Goal: Information Seeking & Learning: Learn about a topic

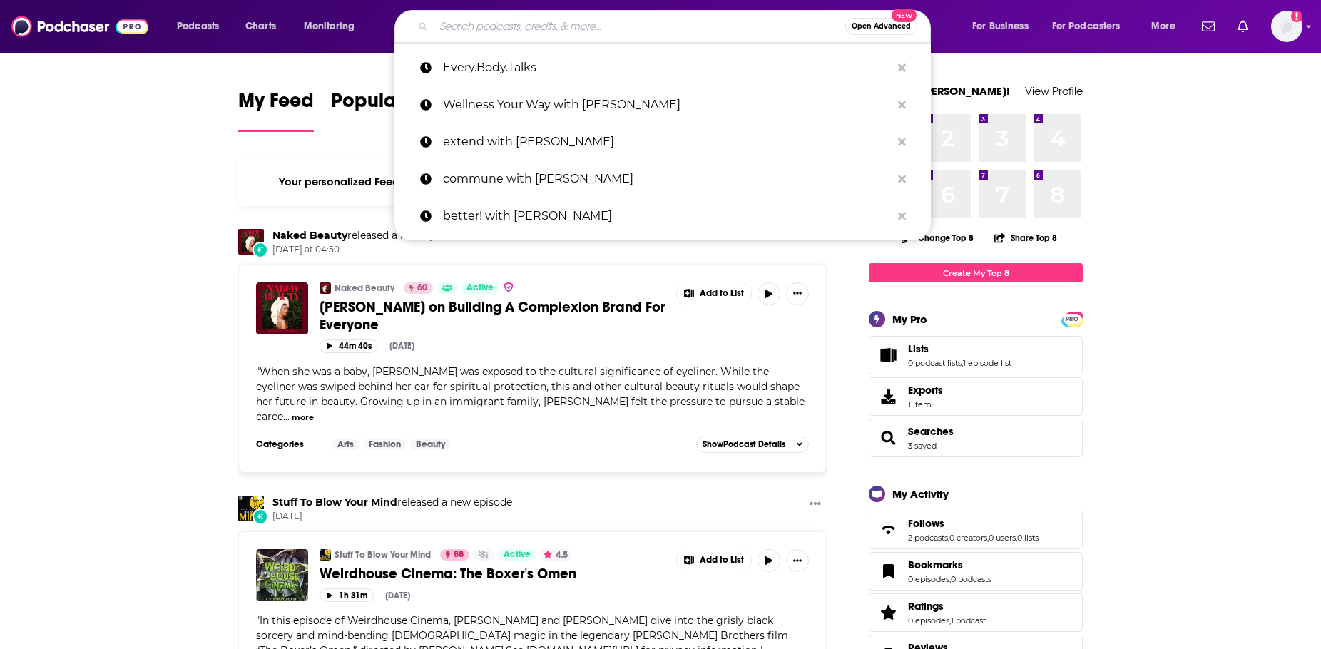
click at [474, 26] on input "Search podcasts, credits, & more..." at bounding box center [640, 26] width 412 height 23
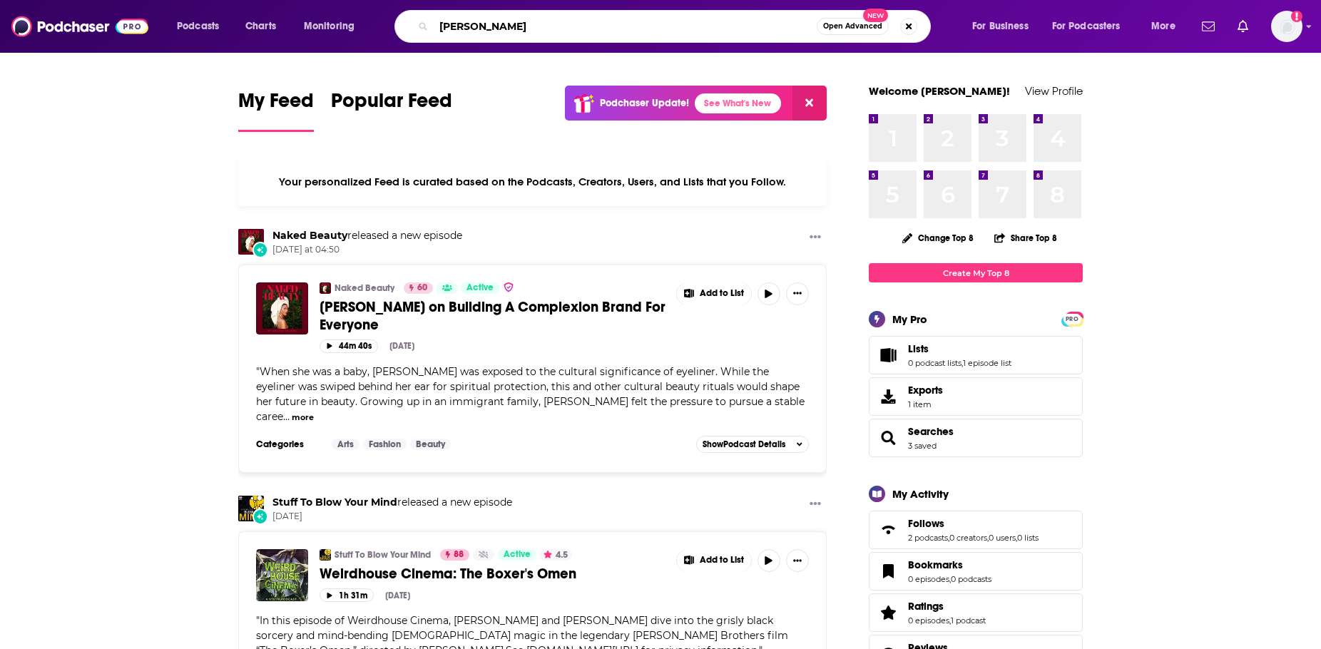
type input "[PERSON_NAME]"
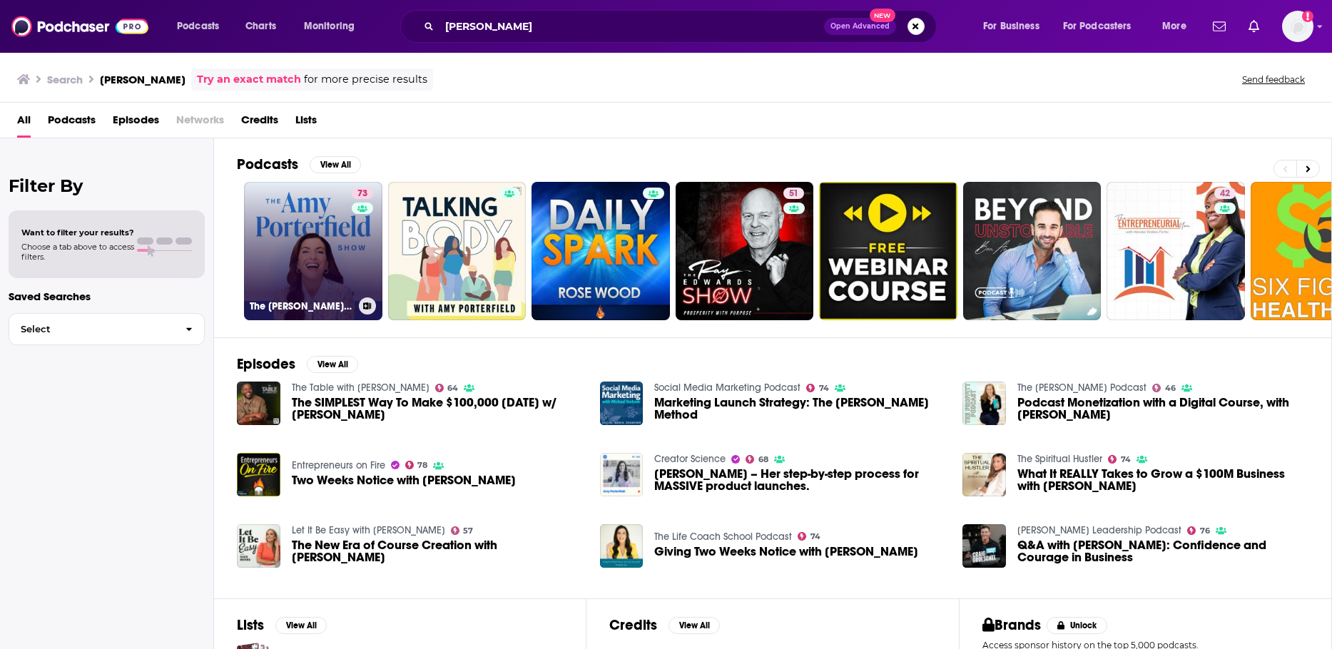
click at [336, 255] on link "73 The [PERSON_NAME] Show" at bounding box center [313, 251] width 138 height 138
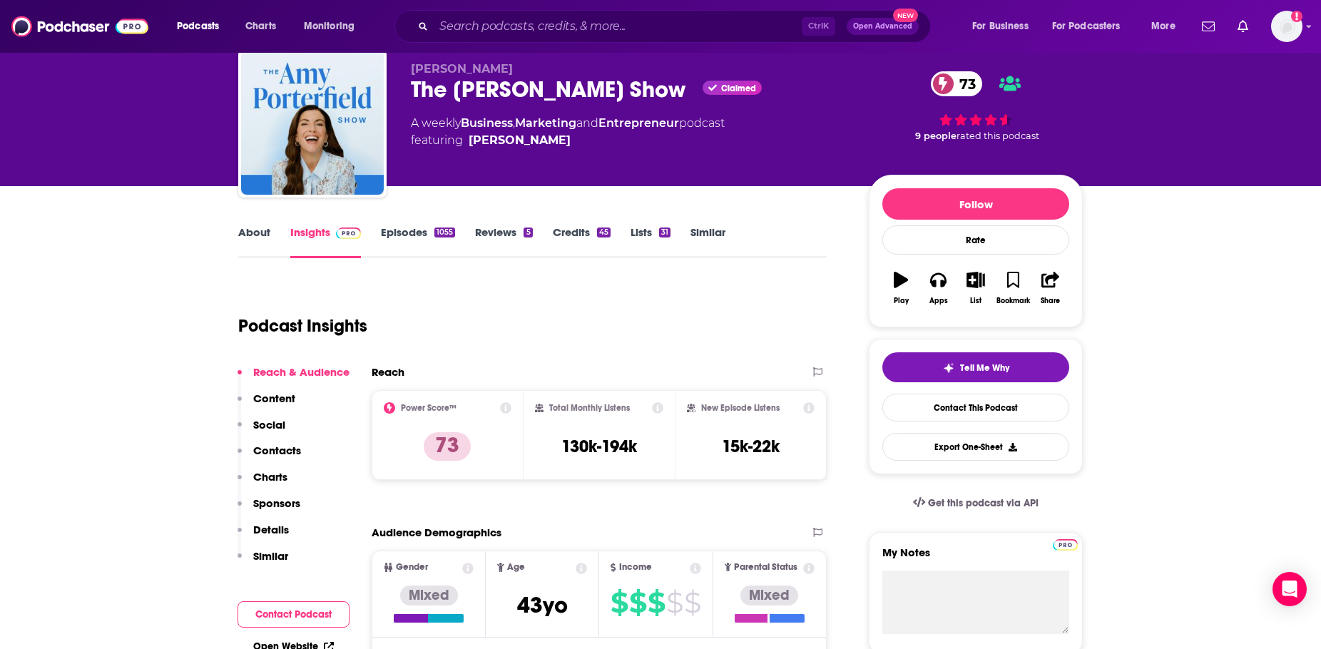
scroll to position [71, 0]
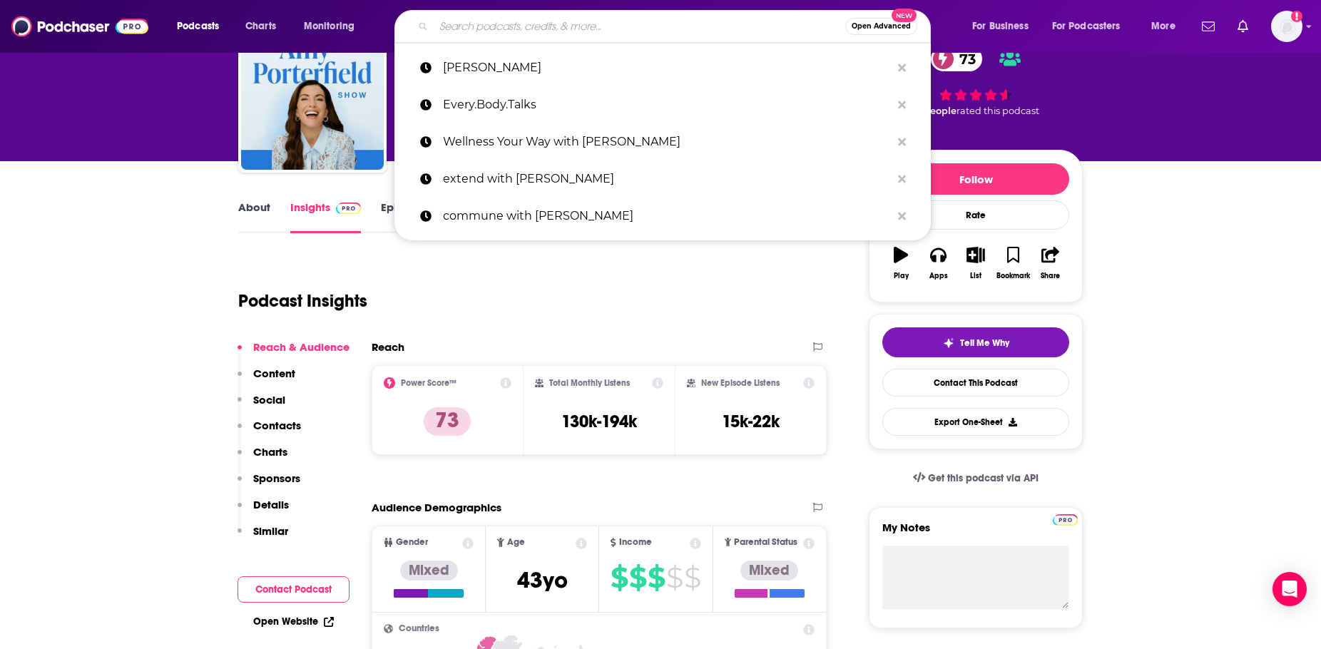
click at [492, 26] on input "Search podcasts, credits, & more..." at bounding box center [640, 26] width 412 height 23
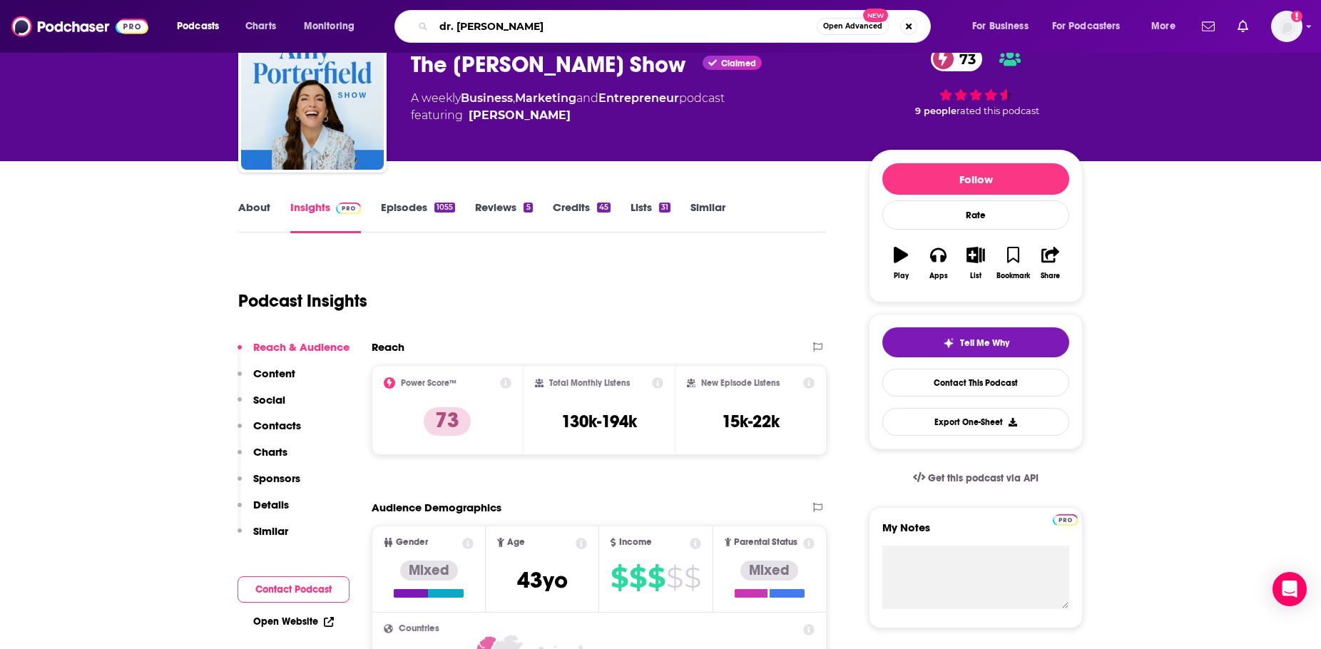
type input "dr. [PERSON_NAME] show"
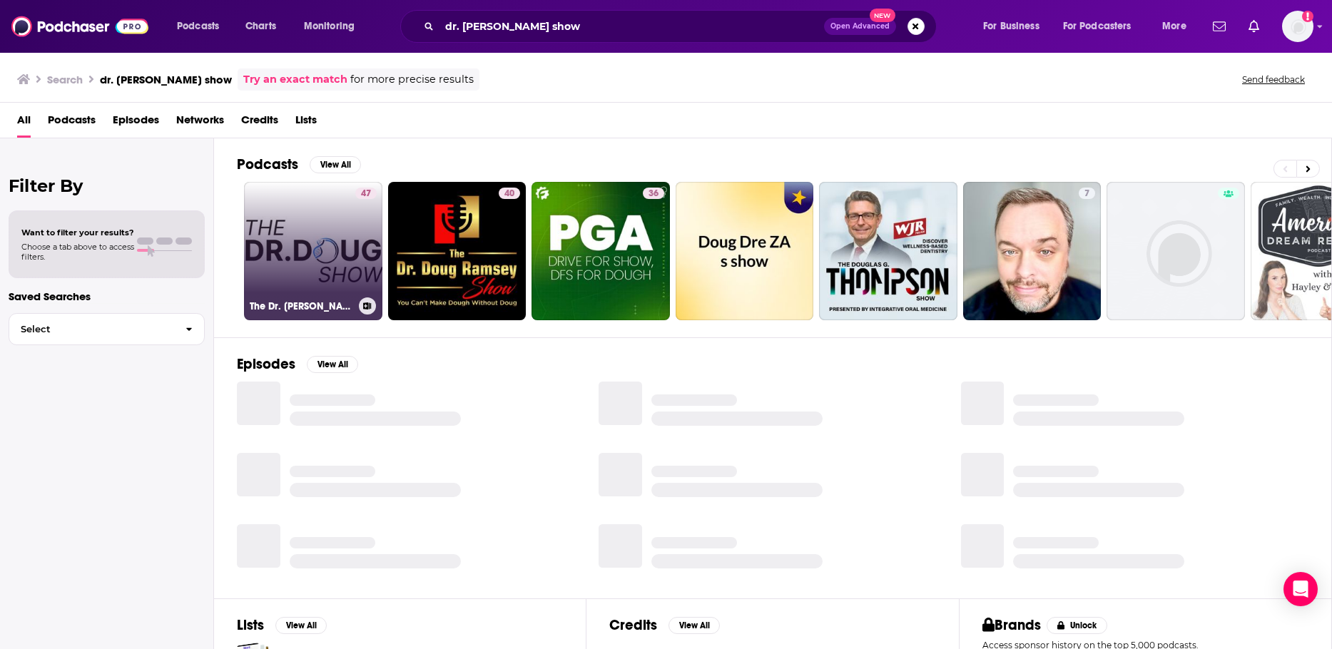
click at [318, 252] on link "47 The Dr. [PERSON_NAME] Show" at bounding box center [313, 251] width 138 height 138
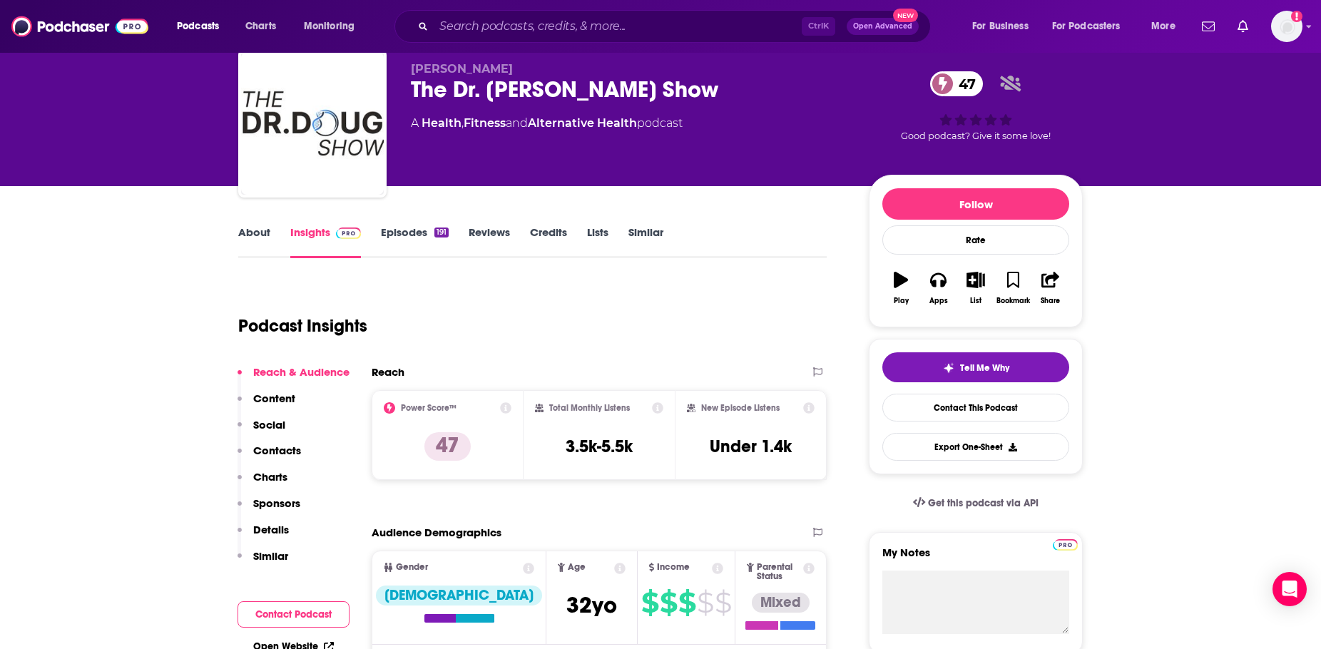
scroll to position [71, 0]
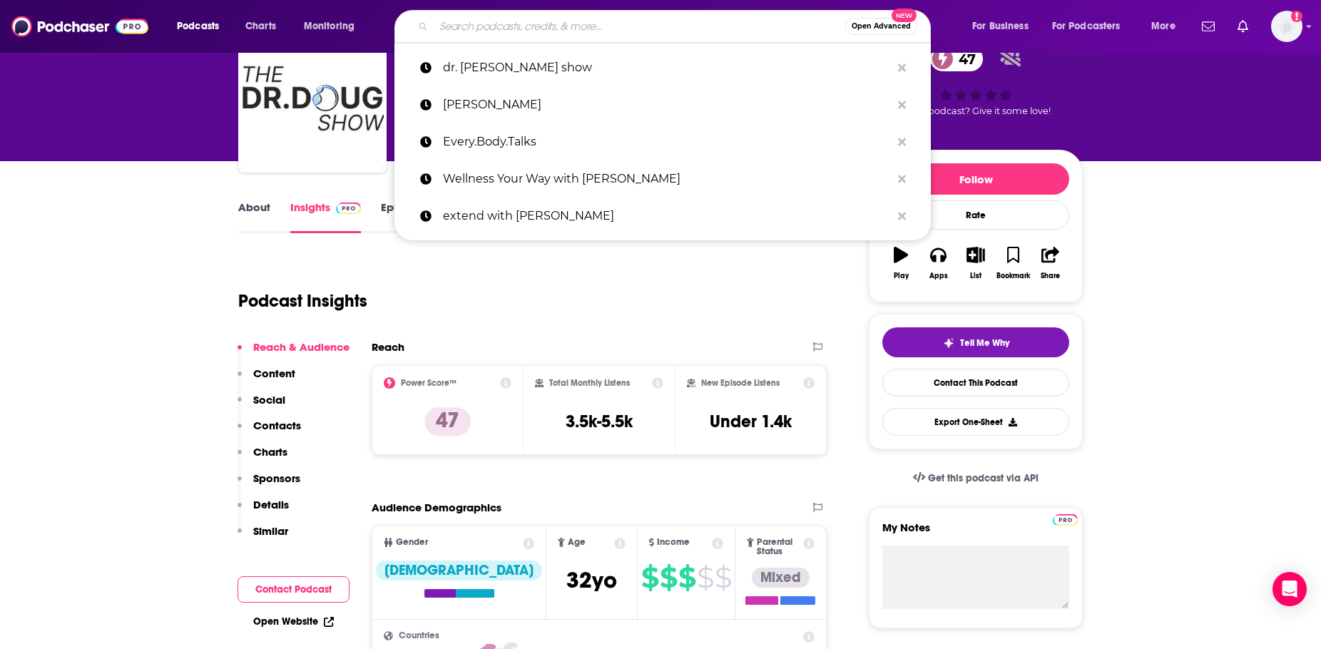
click at [476, 24] on input "Search podcasts, credits, & more..." at bounding box center [640, 26] width 412 height 23
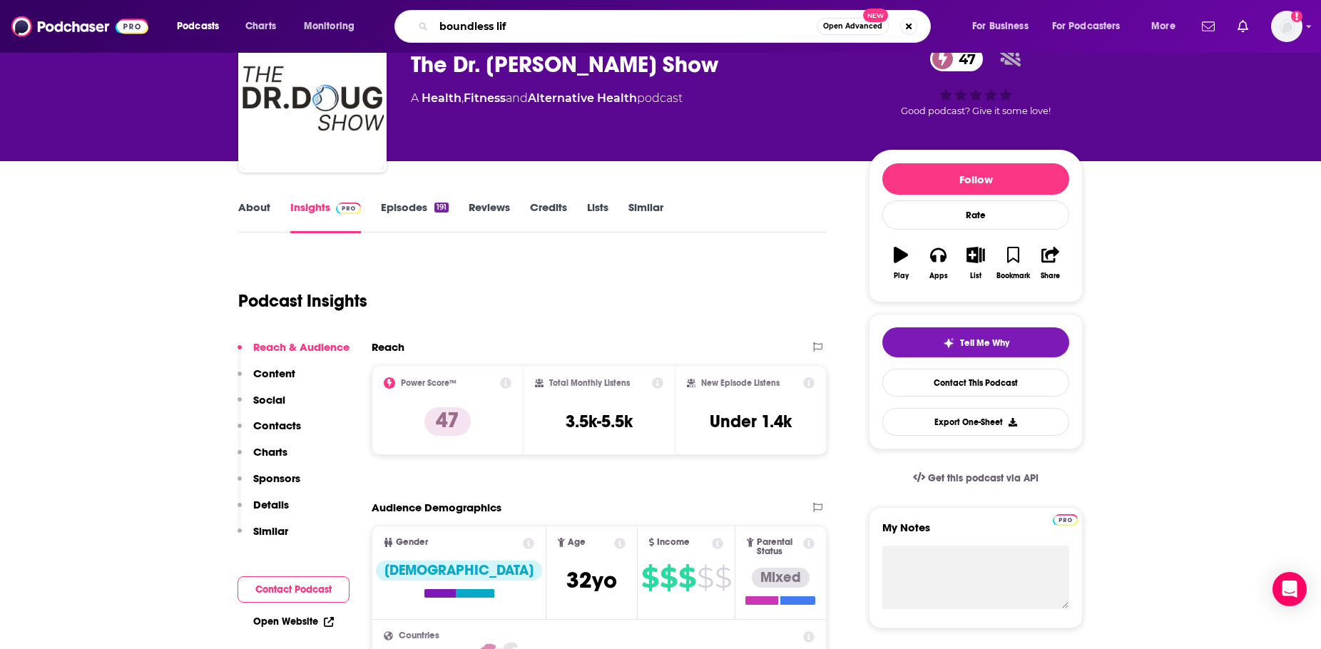
type input "boundless life"
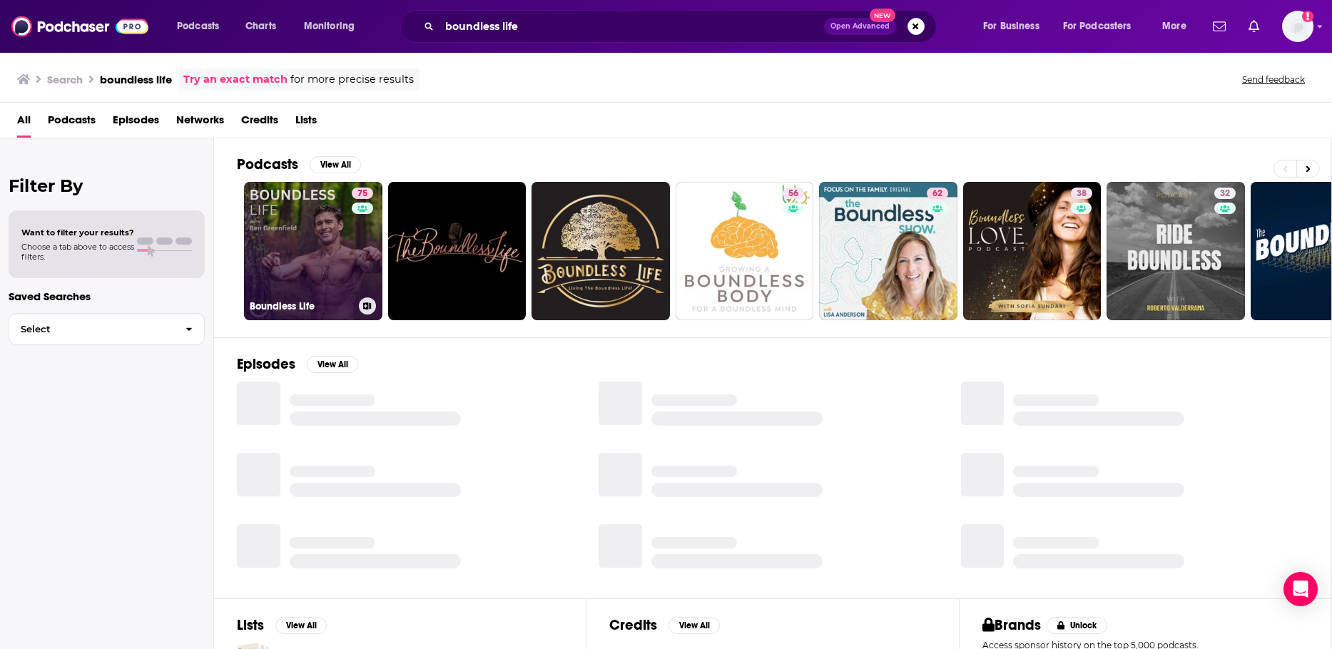
click at [312, 245] on link "75 Boundless Life" at bounding box center [313, 251] width 138 height 138
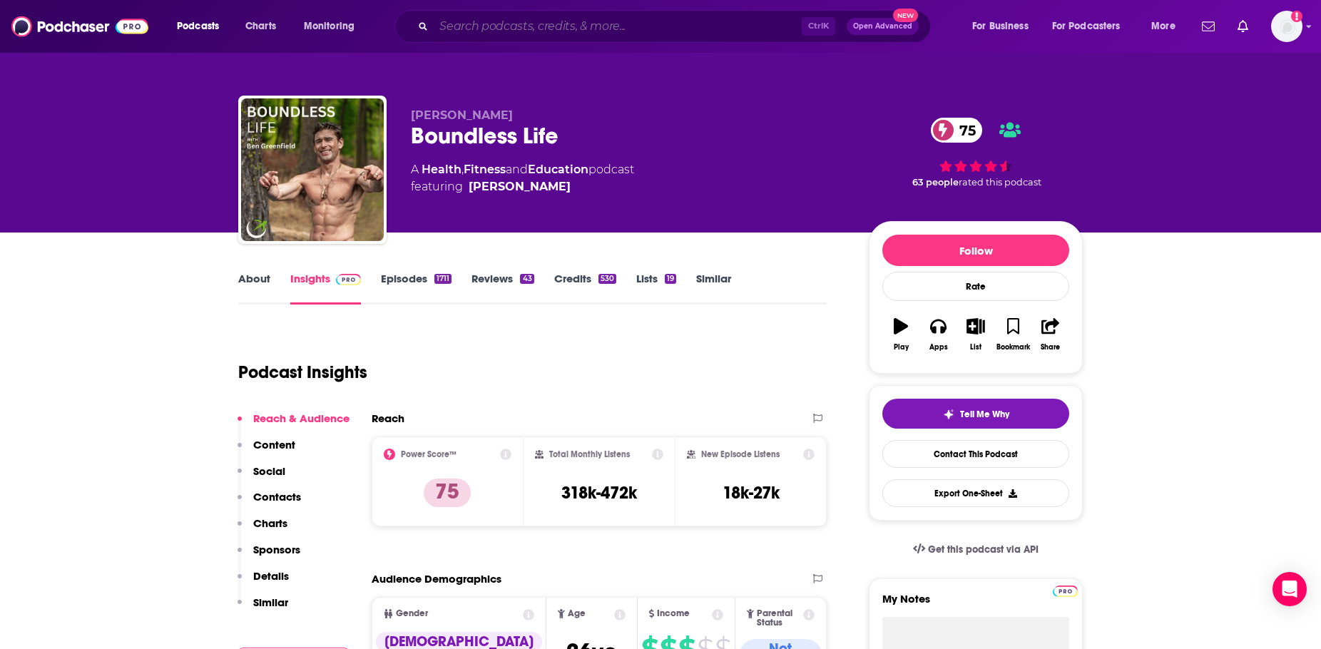
click at [590, 23] on input "Search podcasts, credits, & more..." at bounding box center [618, 26] width 368 height 23
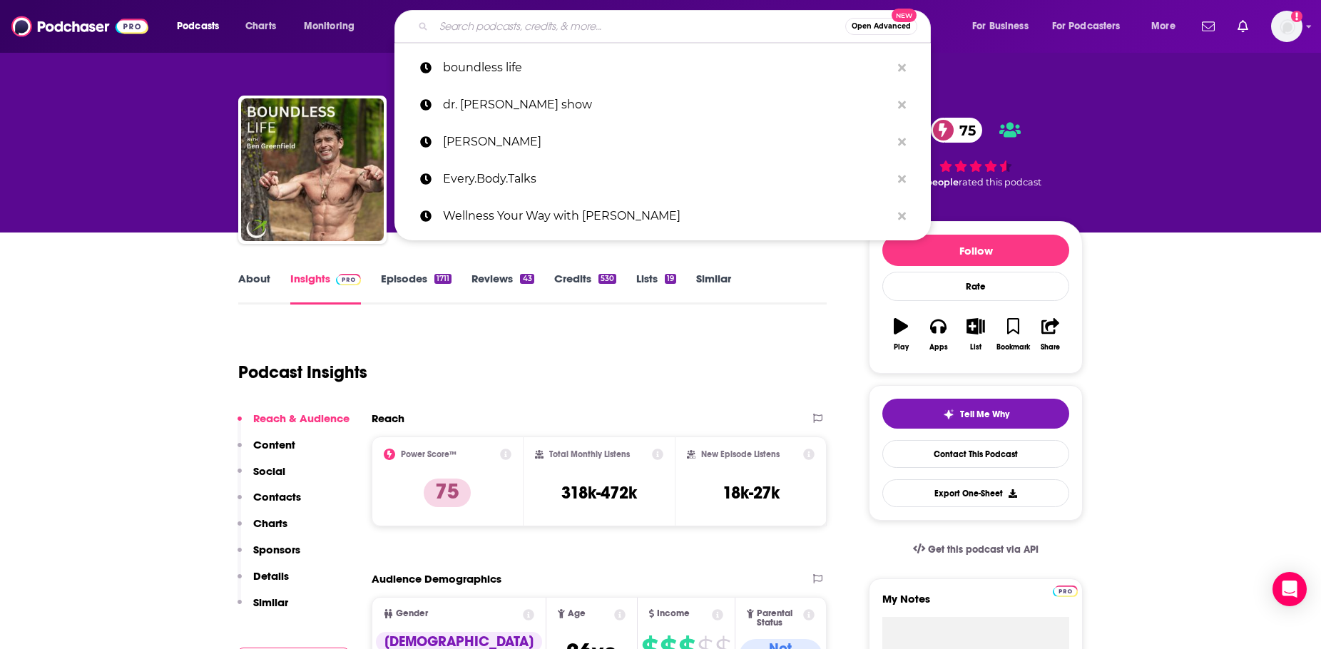
paste input "Muscle Intelligence Podcast"
type input "Muscle Intelligence Podcast"
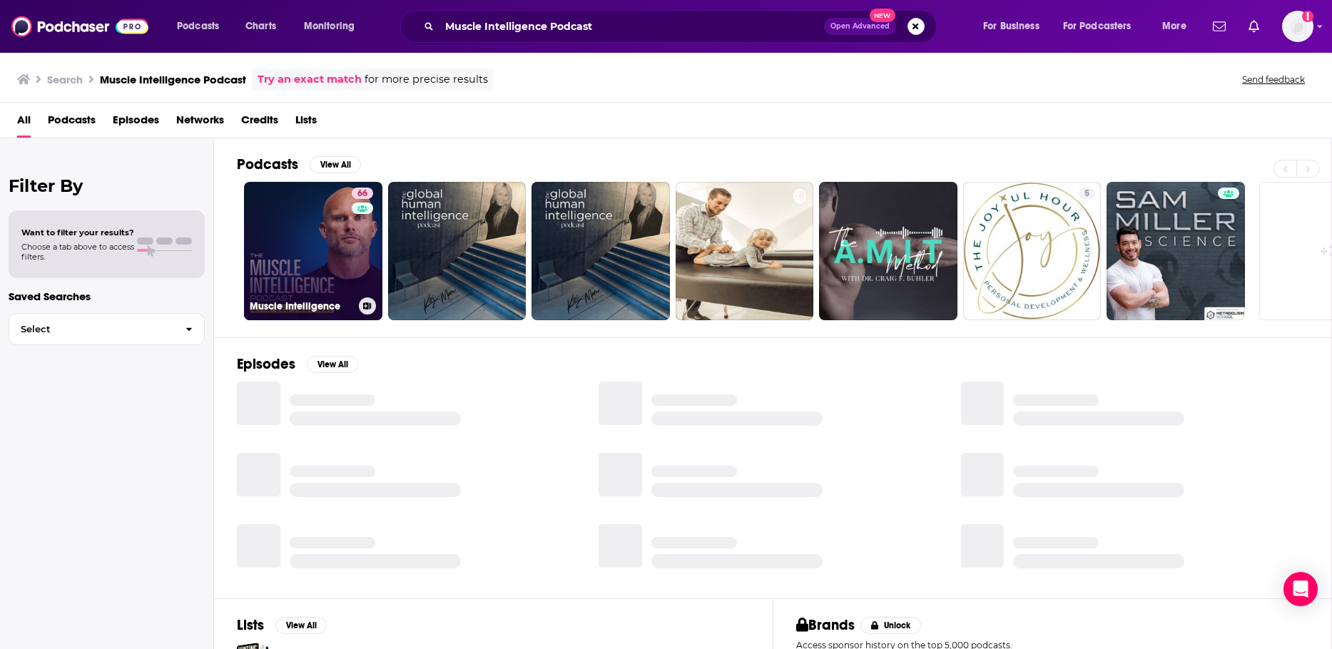
click at [359, 240] on div "66" at bounding box center [364, 243] width 25 height 110
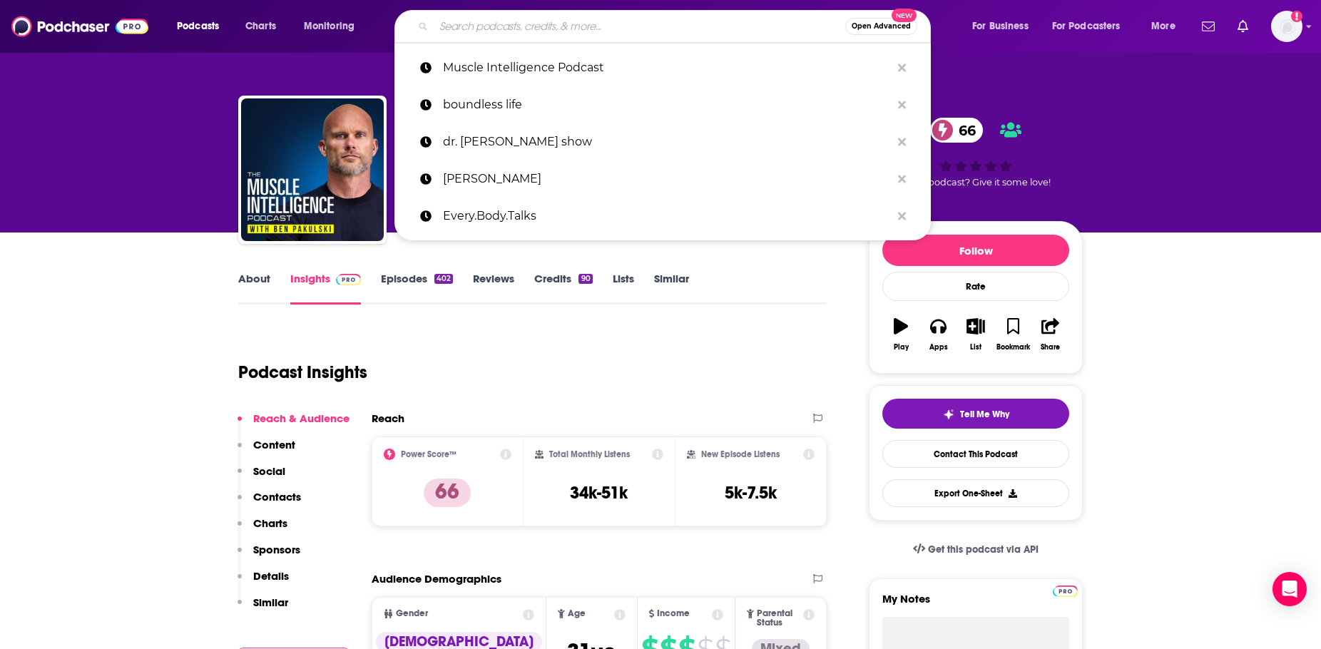
click at [529, 36] on input "Search podcasts, credits, & more..." at bounding box center [640, 26] width 412 height 23
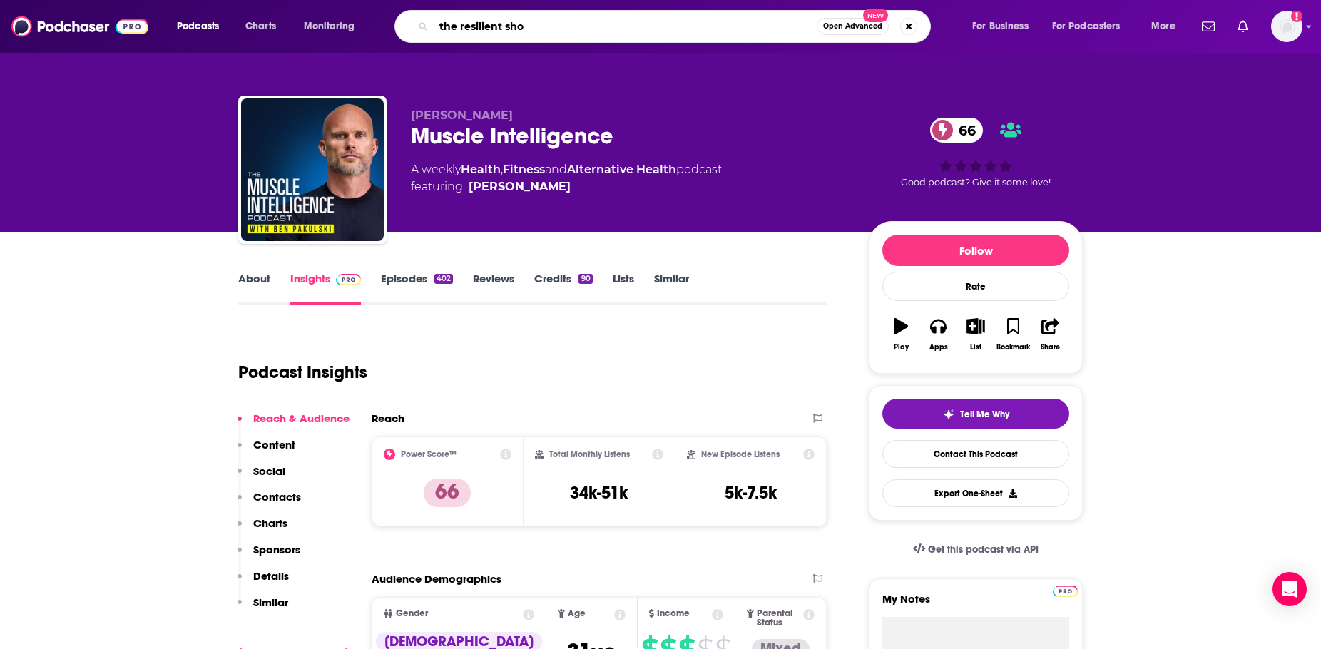
type input "the resilient show"
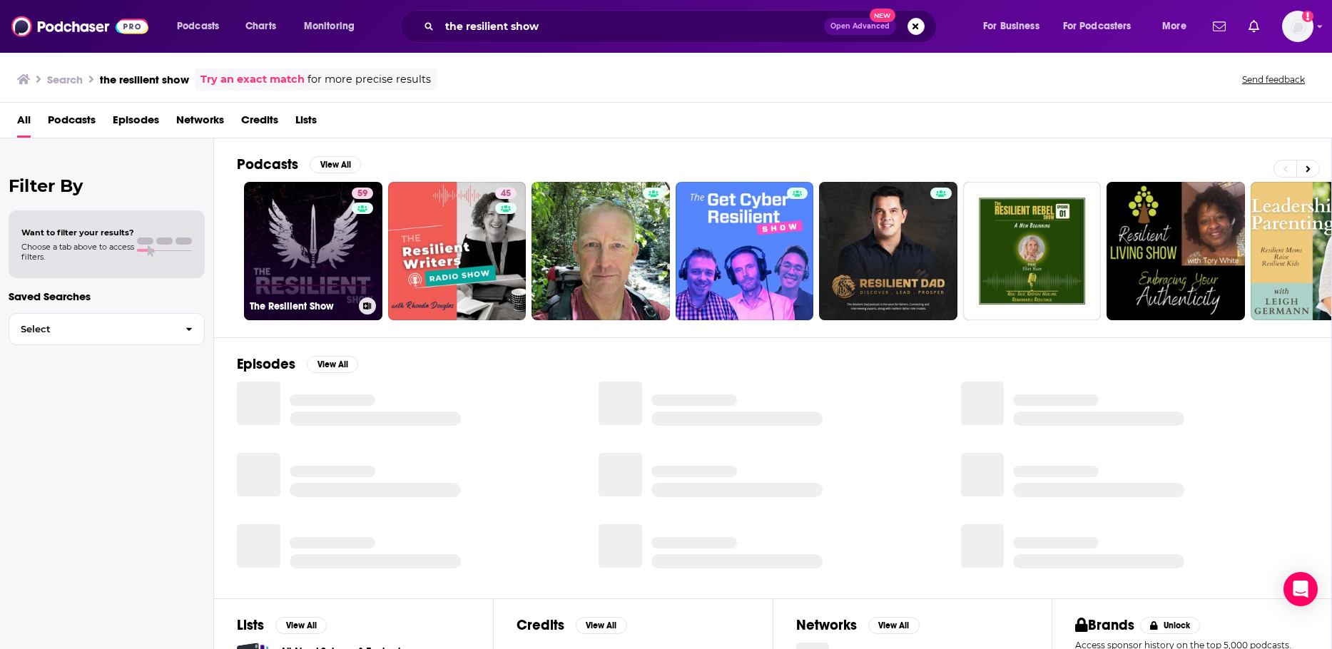
click at [324, 249] on link "59 The Resilient Show" at bounding box center [313, 251] width 138 height 138
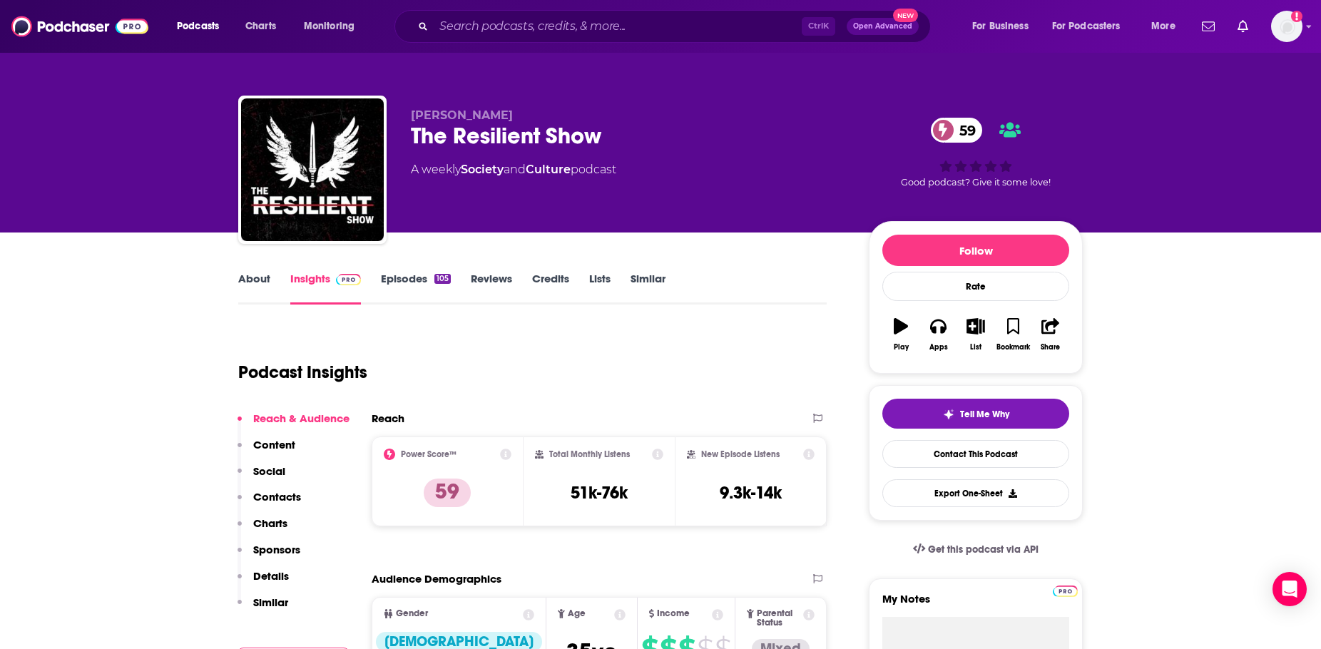
drag, startPoint x: 524, startPoint y: 113, endPoint x: 449, endPoint y: 116, distance: 74.2
click at [449, 116] on p "[PERSON_NAME]" at bounding box center [628, 115] width 435 height 14
copy span "[PERSON_NAME]"
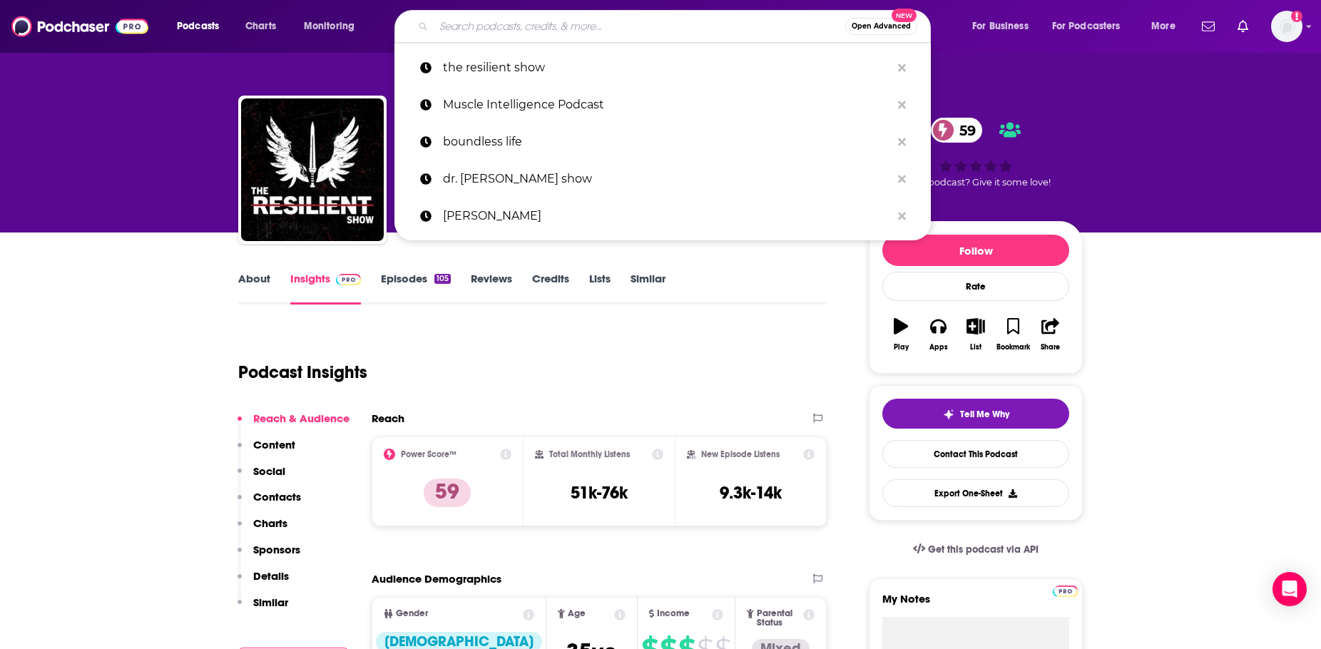
click at [482, 21] on input "Search podcasts, credits, & more..." at bounding box center [640, 26] width 412 height 23
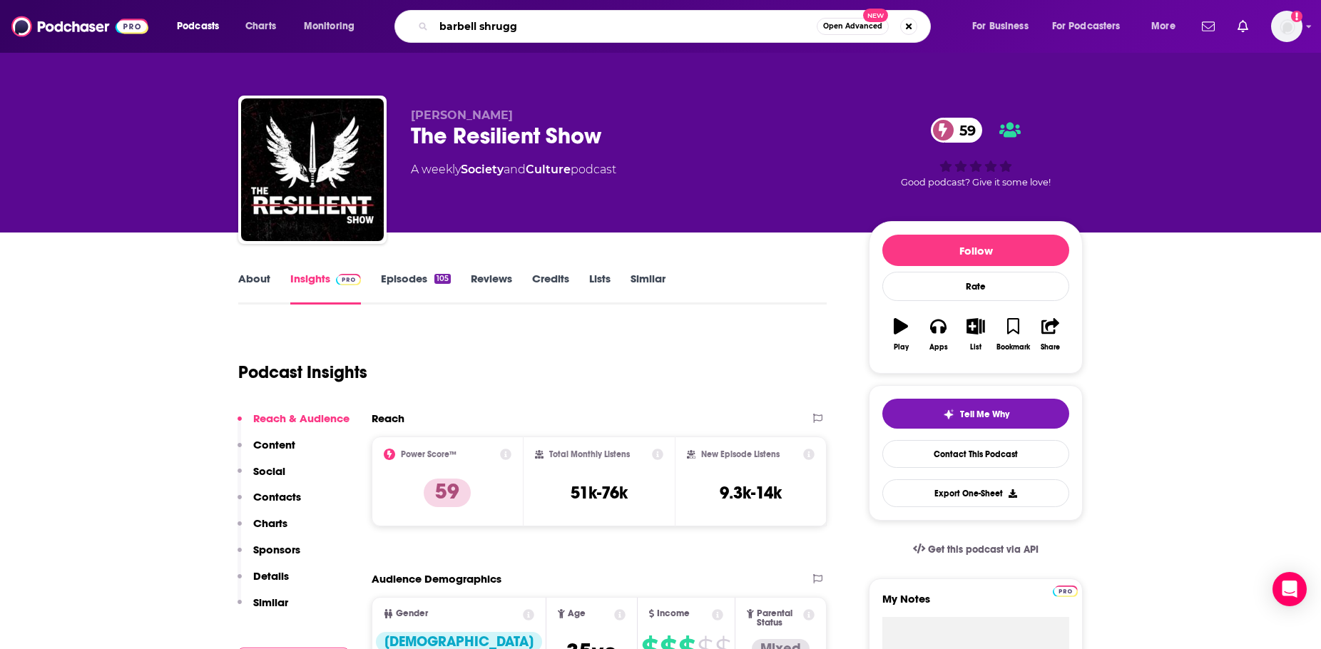
type input "barbell shrugge"
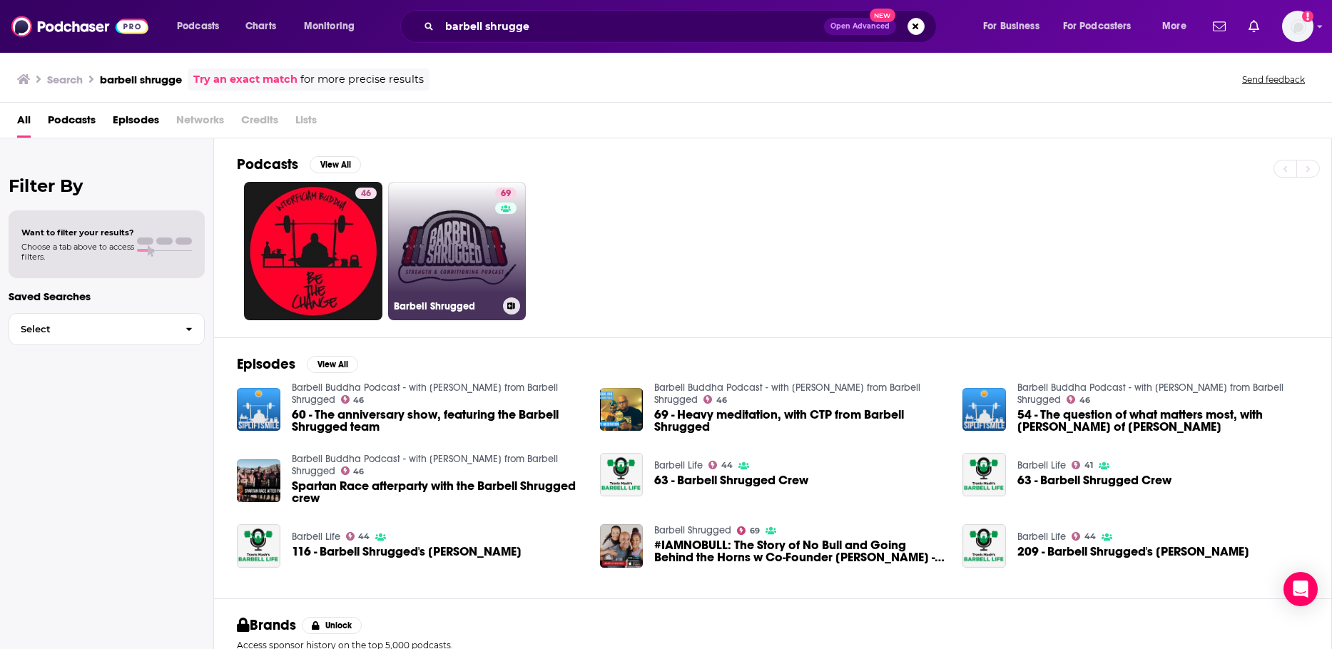
click at [463, 213] on link "69 Barbell Shrugged" at bounding box center [457, 251] width 138 height 138
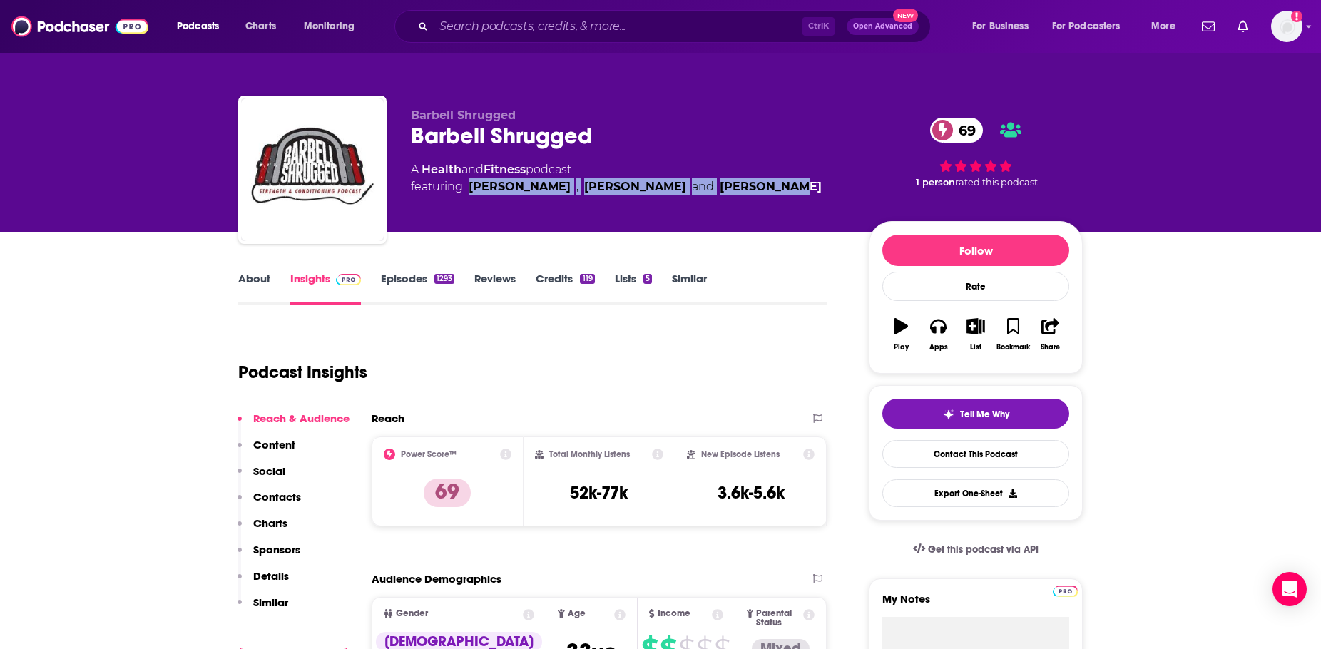
drag, startPoint x: 784, startPoint y: 183, endPoint x: 467, endPoint y: 191, distance: 317.6
click at [467, 191] on div "A Health and Fitness podcast featuring [PERSON_NAME] , [PERSON_NAME] and [PERSO…" at bounding box center [628, 178] width 435 height 34
copy span "[PERSON_NAME] , [PERSON_NAME] and [PERSON_NAME]"
